Goal: Task Accomplishment & Management: Manage account settings

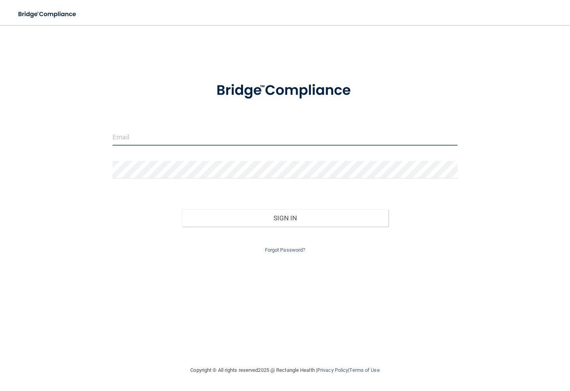
click at [193, 142] on input "email" at bounding box center [285, 137] width 345 height 18
click at [166, 136] on input "email" at bounding box center [285, 137] width 345 height 18
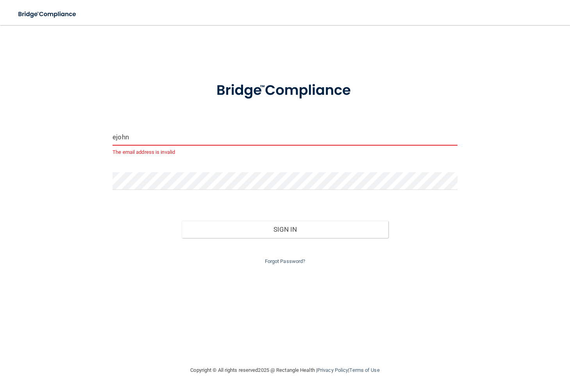
type input "ejohnson@sirmpc.com"
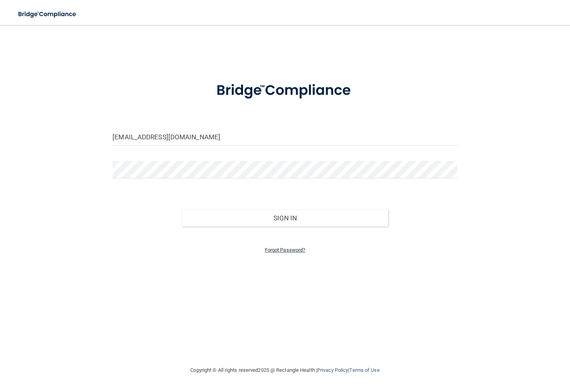
click at [276, 247] on link "Forgot Password?" at bounding box center [285, 250] width 41 height 6
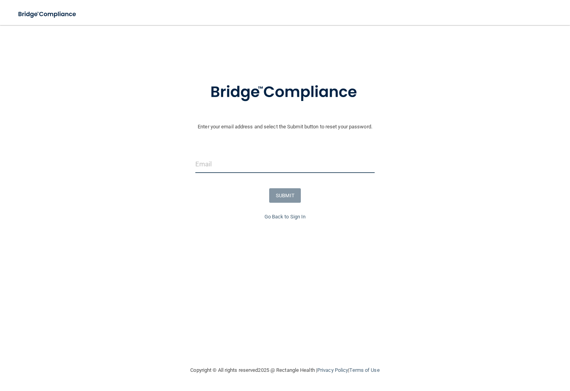
click at [233, 170] on input "email" at bounding box center [285, 164] width 180 height 18
type input "ejohnson@sirmpc.com"
click at [294, 196] on button "SUBMIT" at bounding box center [285, 195] width 32 height 14
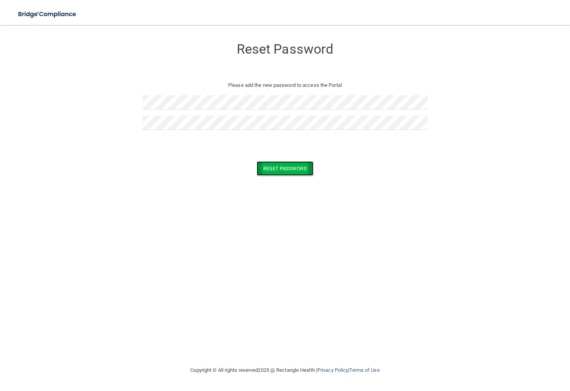
click at [290, 171] on button "Reset Password" at bounding box center [285, 168] width 56 height 14
